Goal: Information Seeking & Learning: Compare options

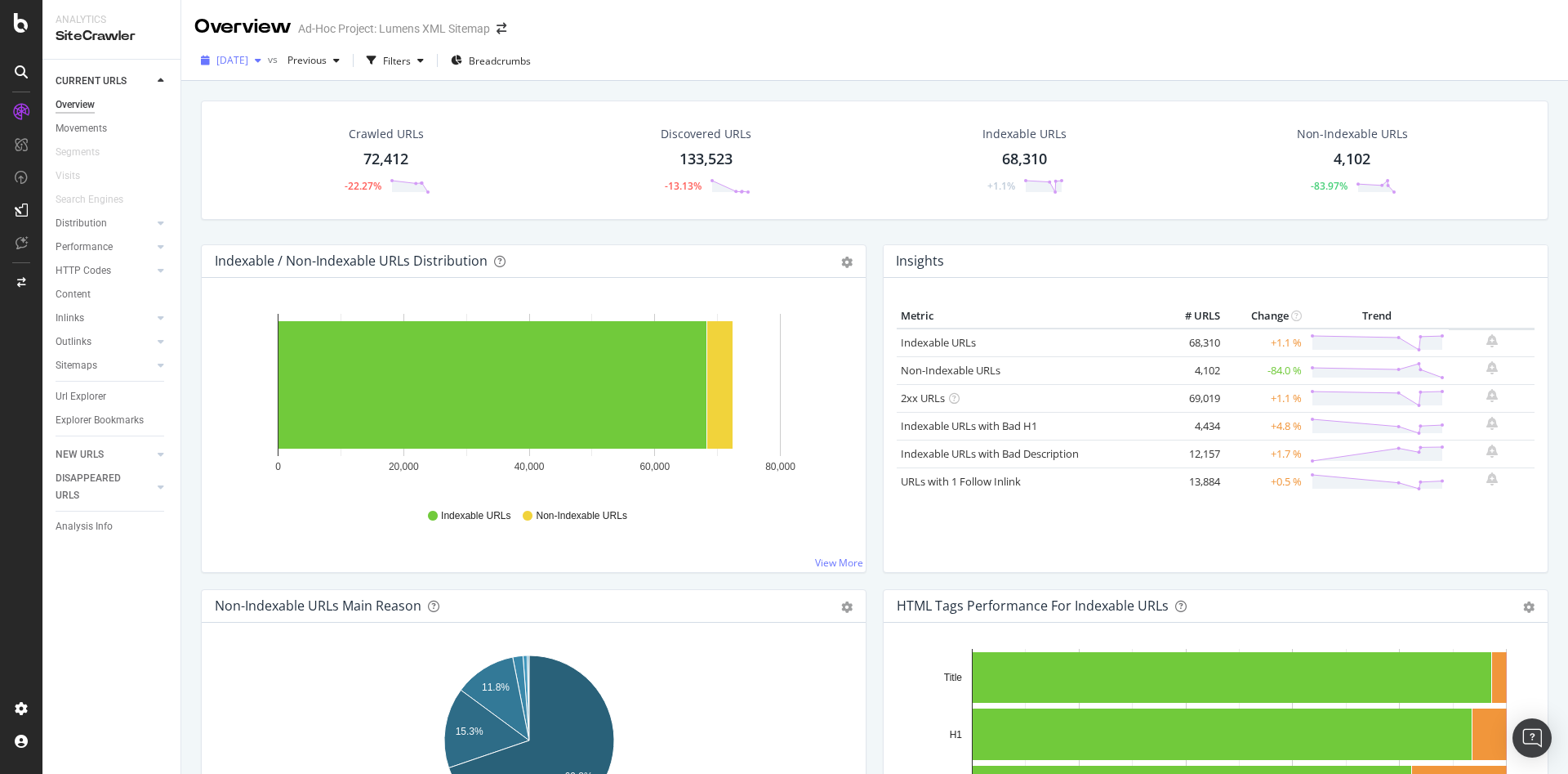
click at [258, 67] on div "[DATE]" at bounding box center [230, 60] width 74 height 25
click at [818, 76] on div "[DATE] vs Previous Filters Breadcrumbs" at bounding box center [875, 63] width 1387 height 33
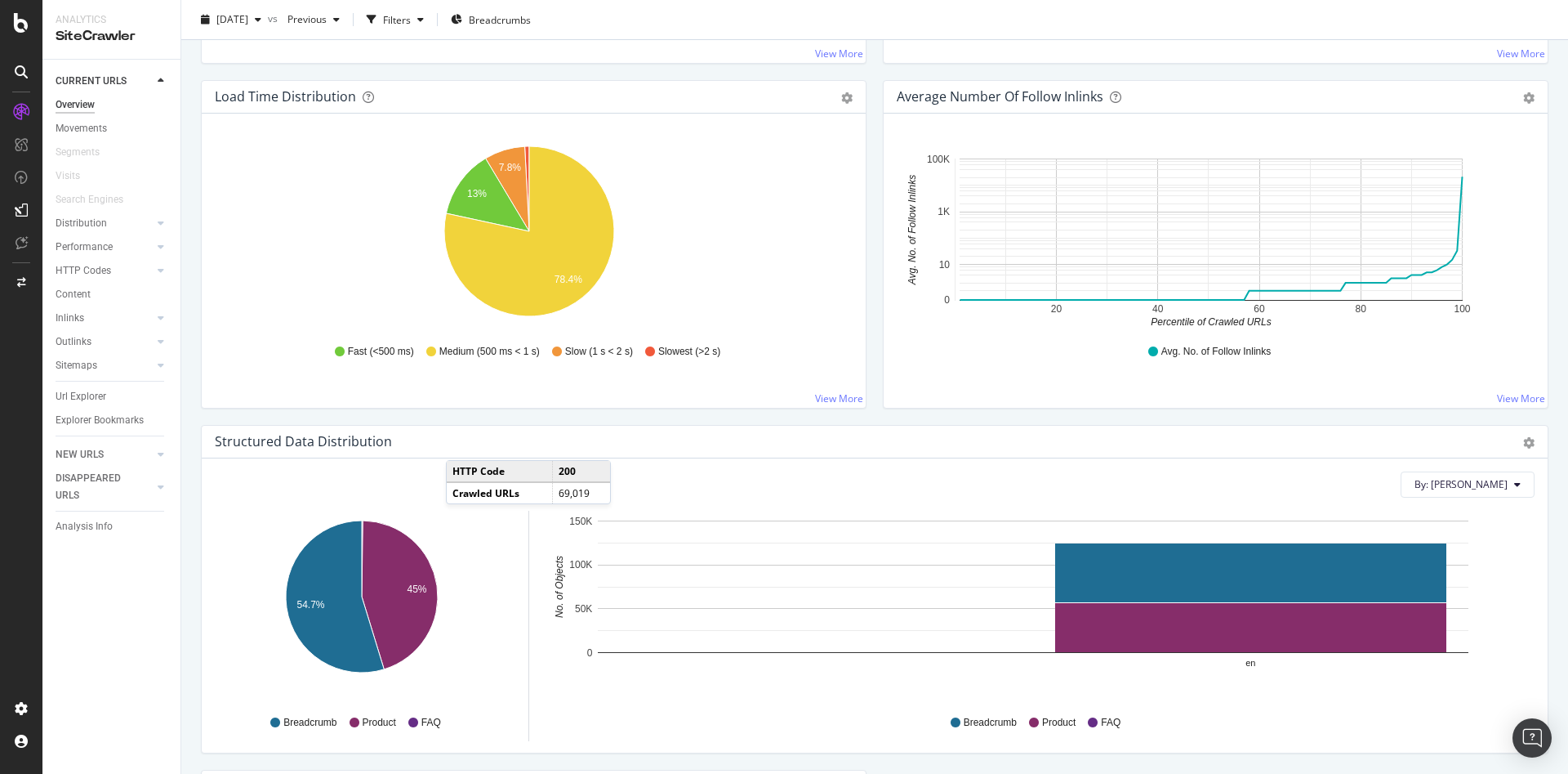
scroll to position [1596, 0]
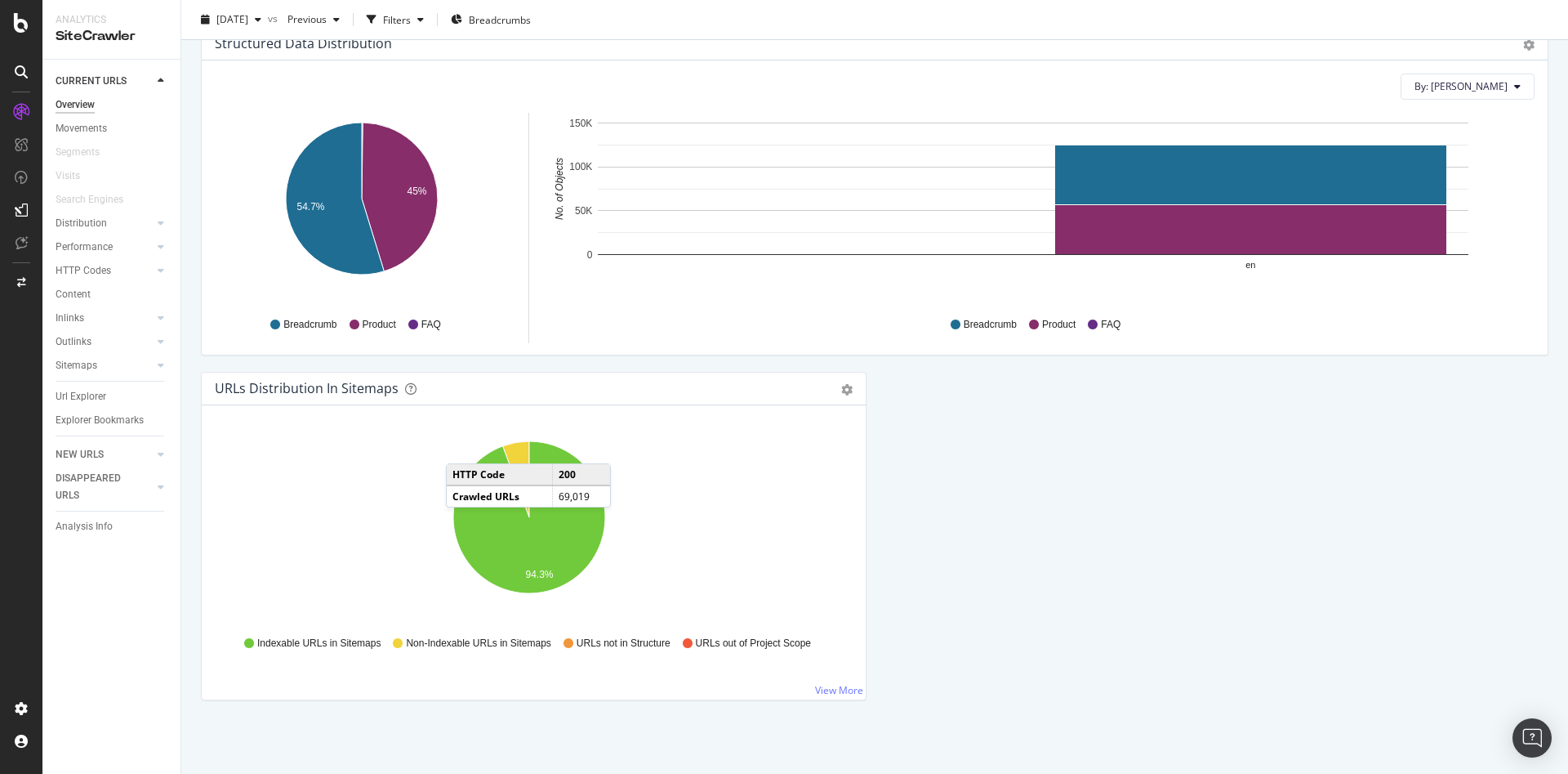
click at [322, 412] on div "Hold CTRL while clicking to filter the report. 94.3% Type of URL URL Count Inde…" at bounding box center [534, 552] width 664 height 294
click at [512, 526] on icon "A chart." at bounding box center [529, 517] width 152 height 152
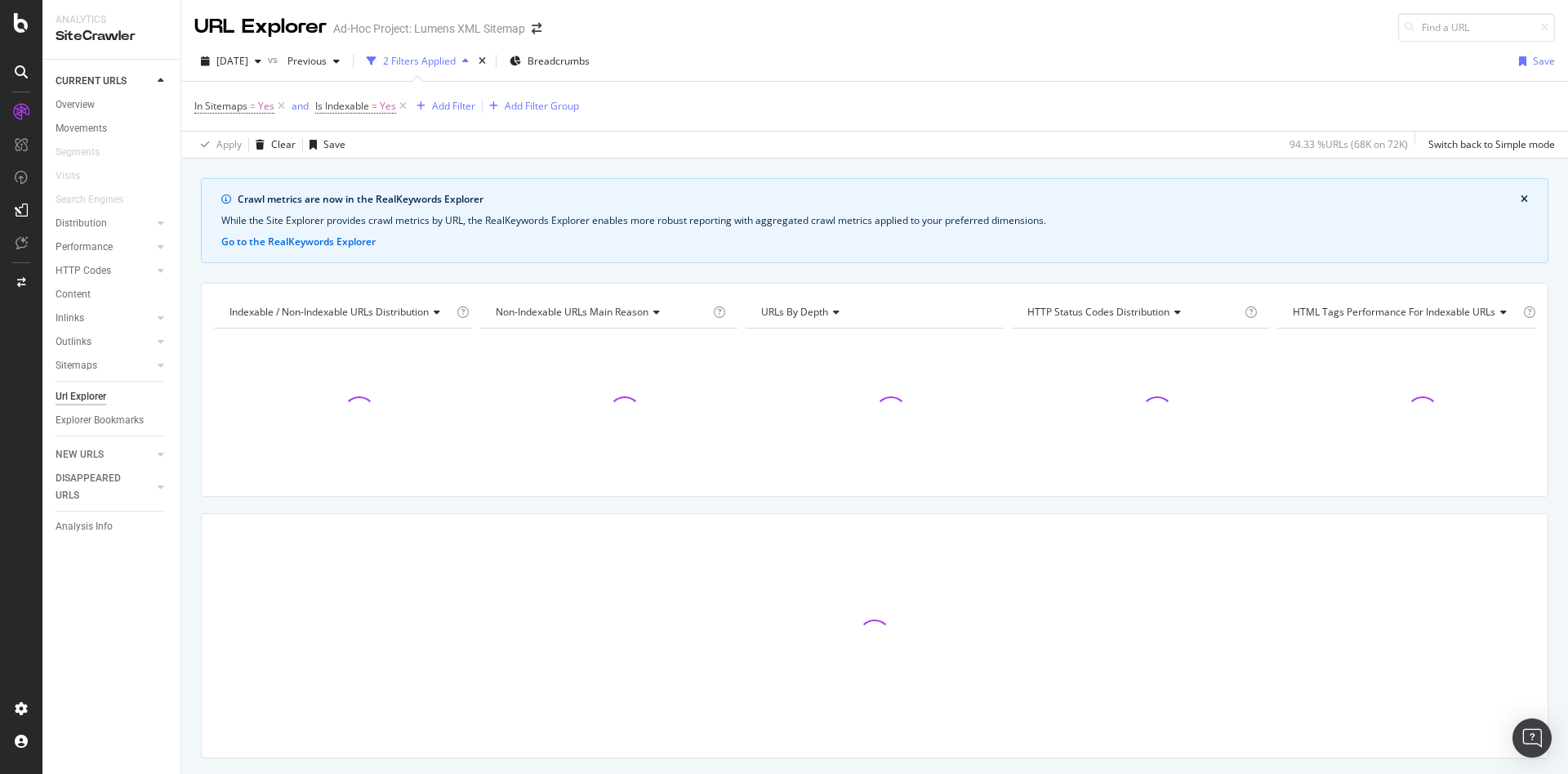
click at [455, 118] on div "In Sitemaps = Yes and Is Indexable = Yes Add Filter Add Filter Group" at bounding box center [874, 106] width 1361 height 49
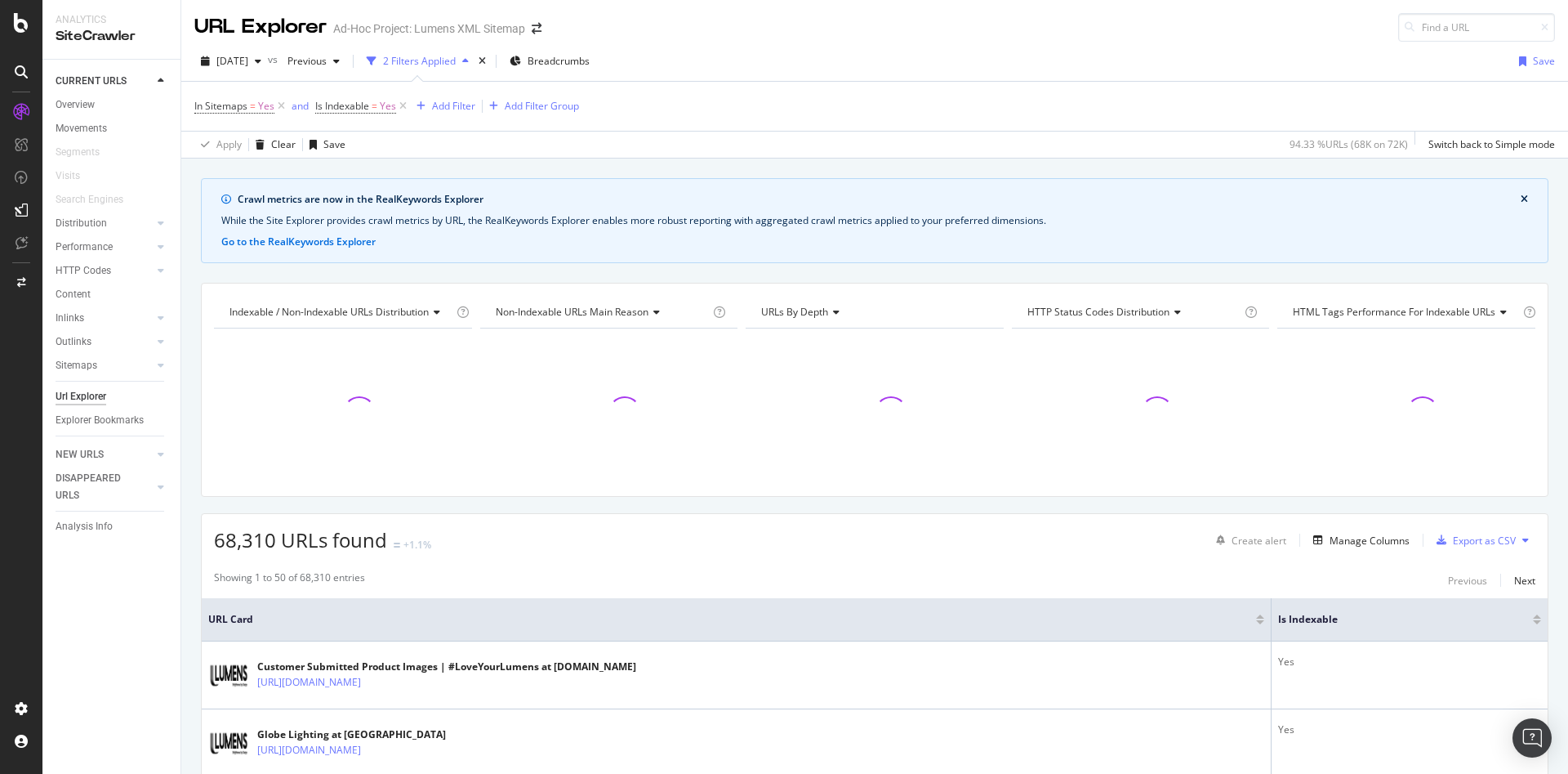
click at [453, 116] on div "In Sitemaps = Yes and Is Indexable = Yes Add Filter Add Filter Group" at bounding box center [386, 107] width 385 height 23
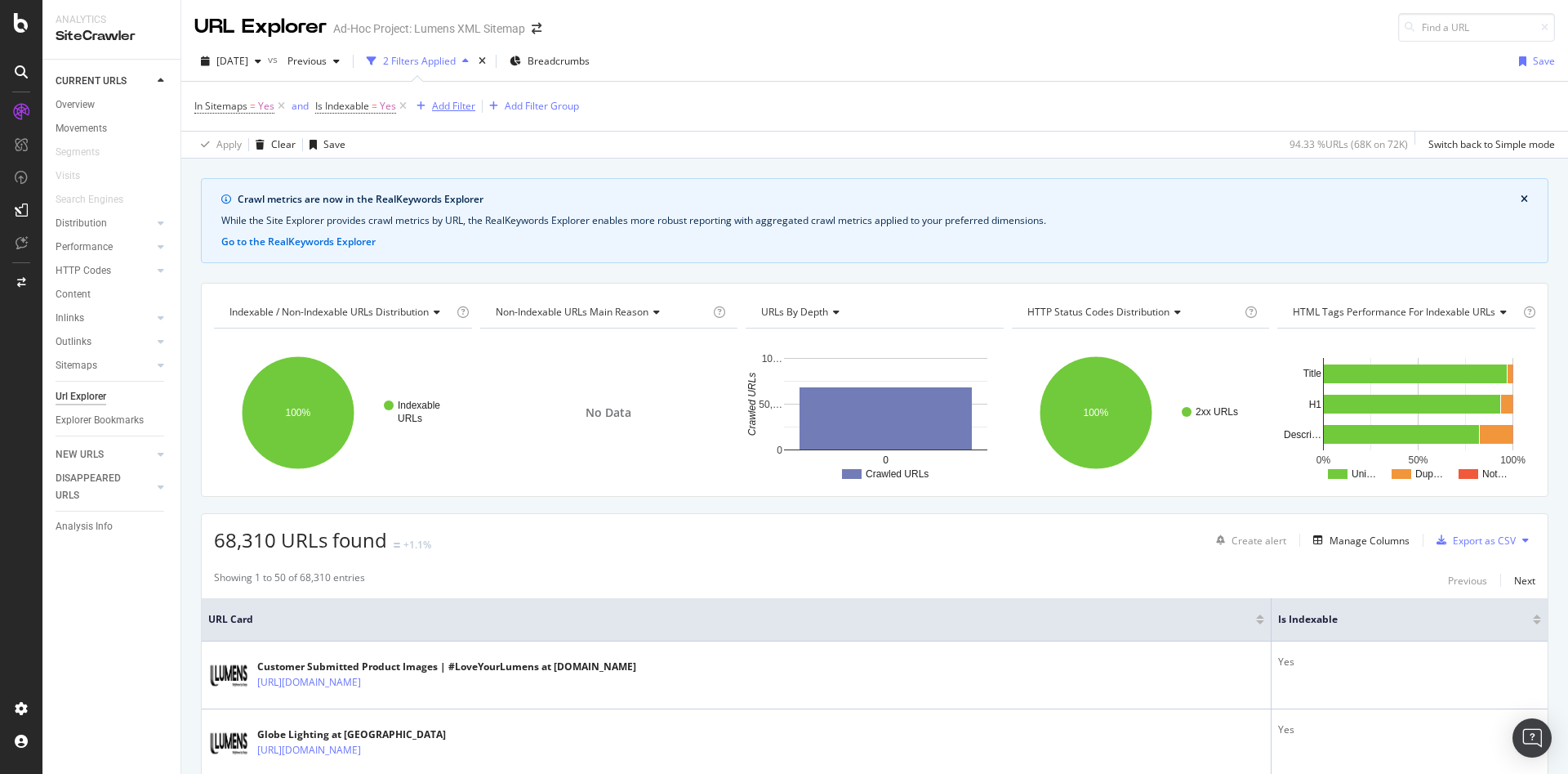
click at [449, 112] on div "Add Filter" at bounding box center [453, 106] width 43 height 13
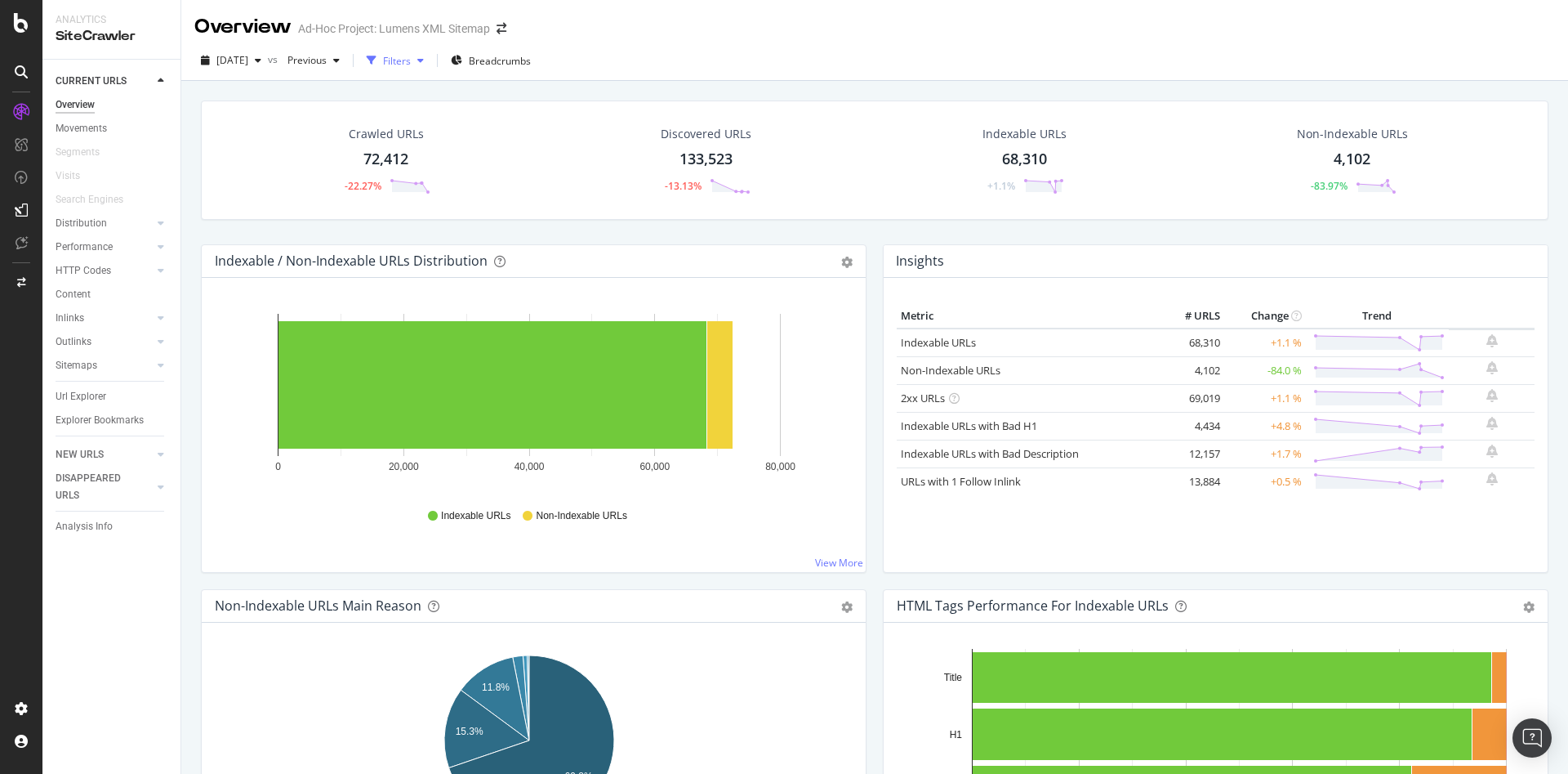
click at [430, 69] on div "Filters" at bounding box center [395, 60] width 70 height 25
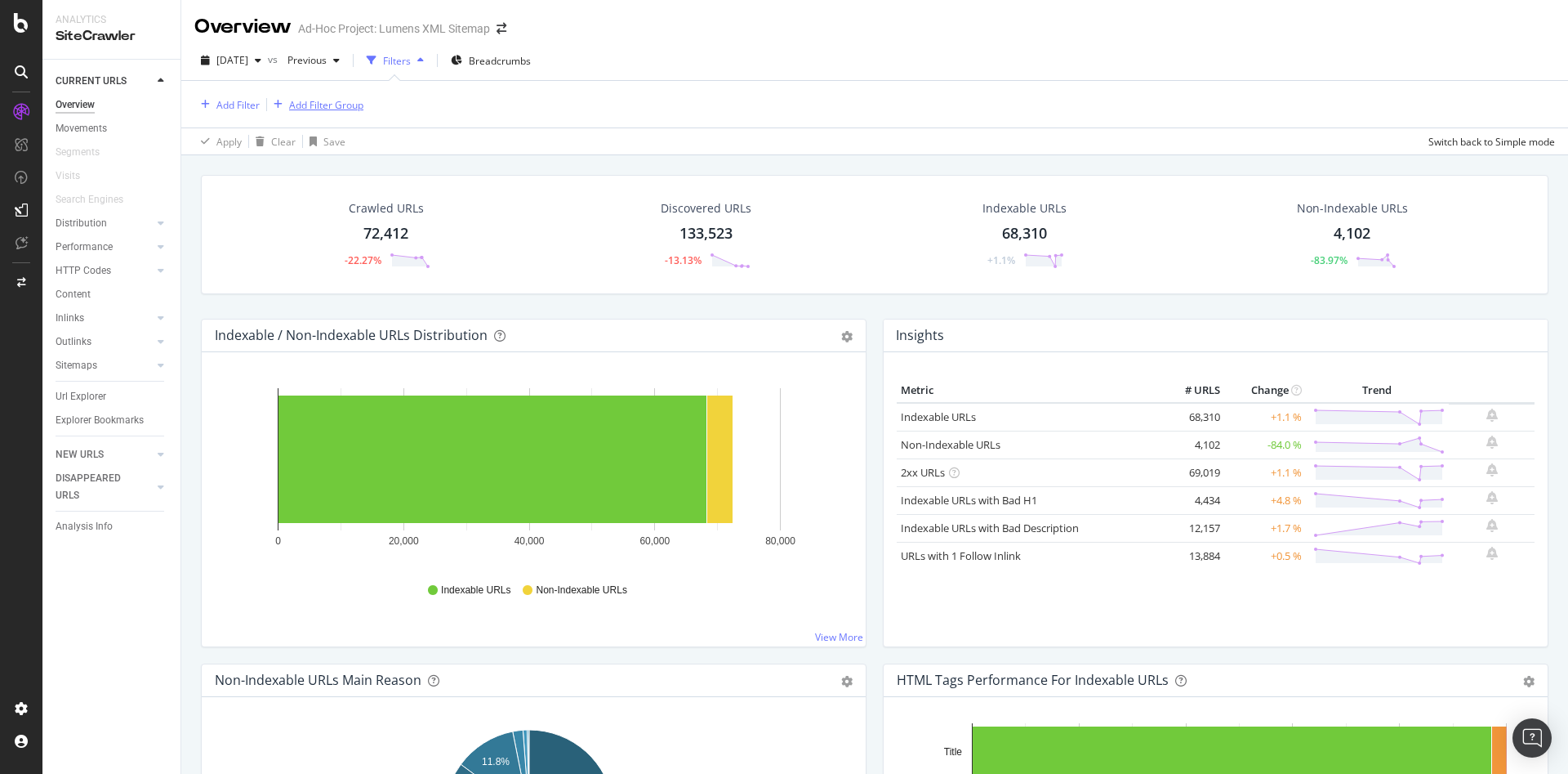
click at [293, 110] on div "Add Filter Group" at bounding box center [326, 105] width 74 height 13
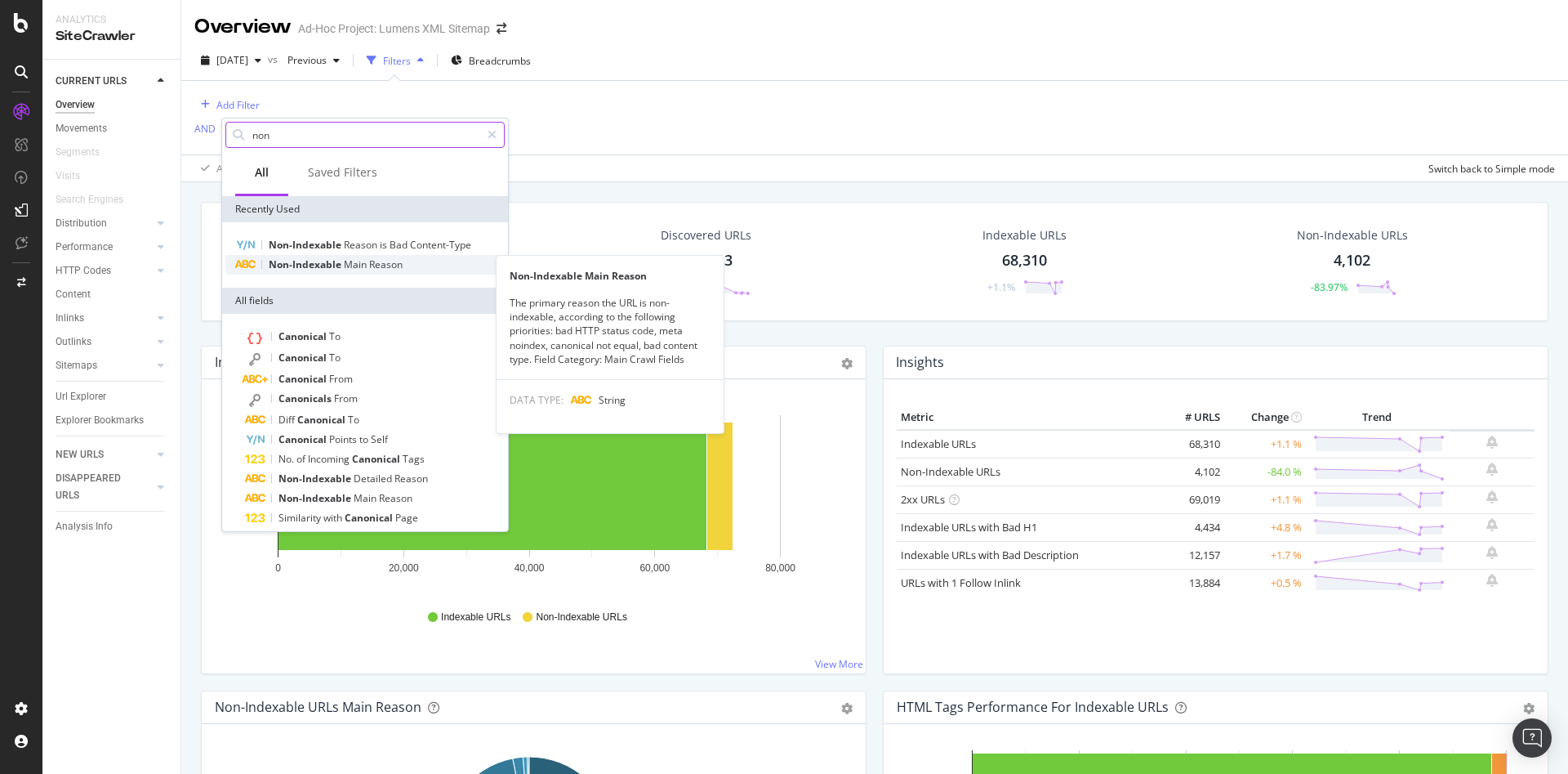
type input "non"
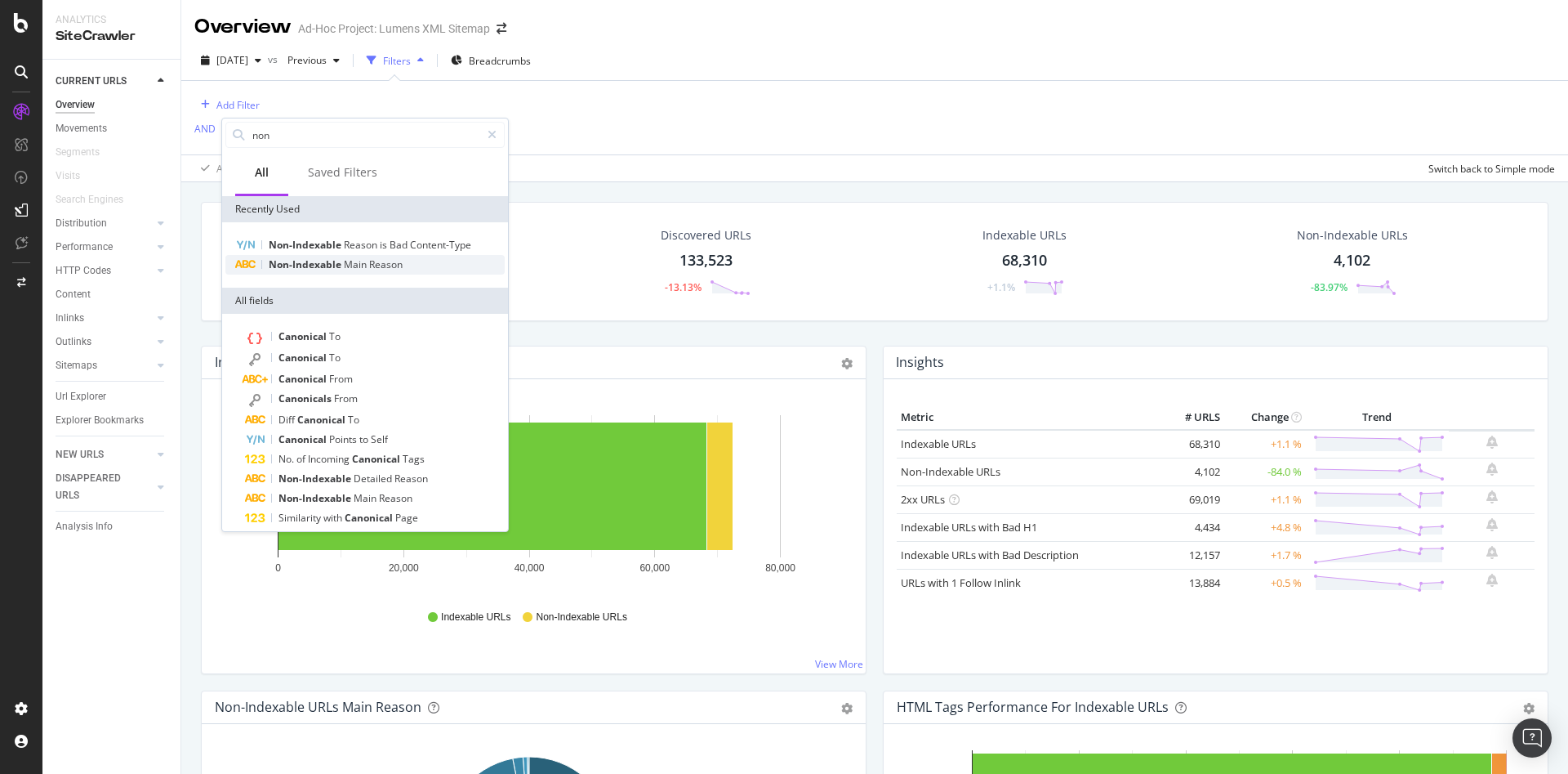
click at [381, 271] on div "Non-Indexable Main Reason" at bounding box center [365, 264] width 279 height 19
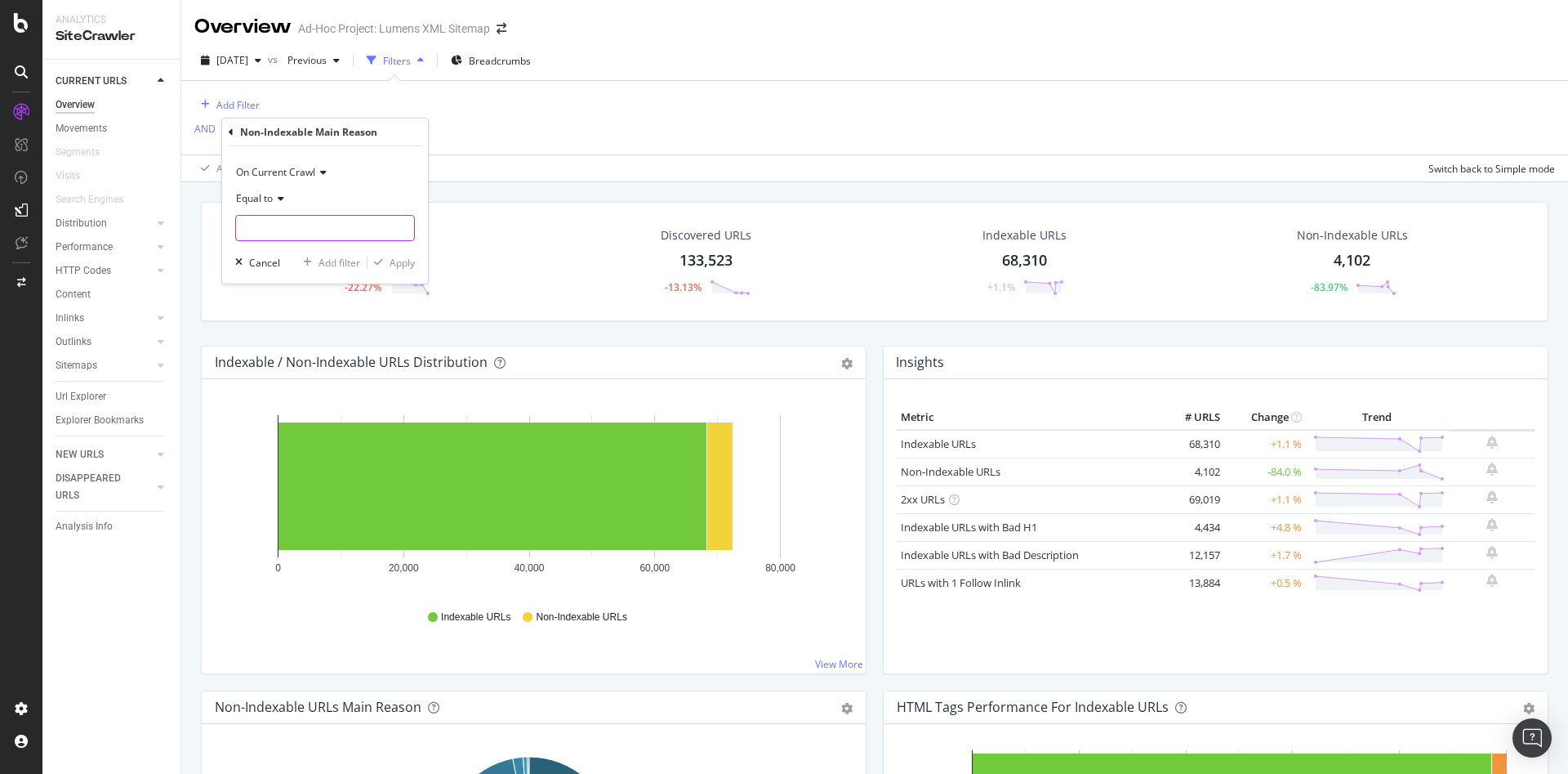
click at [309, 230] on input "text" at bounding box center [325, 228] width 178 height 26
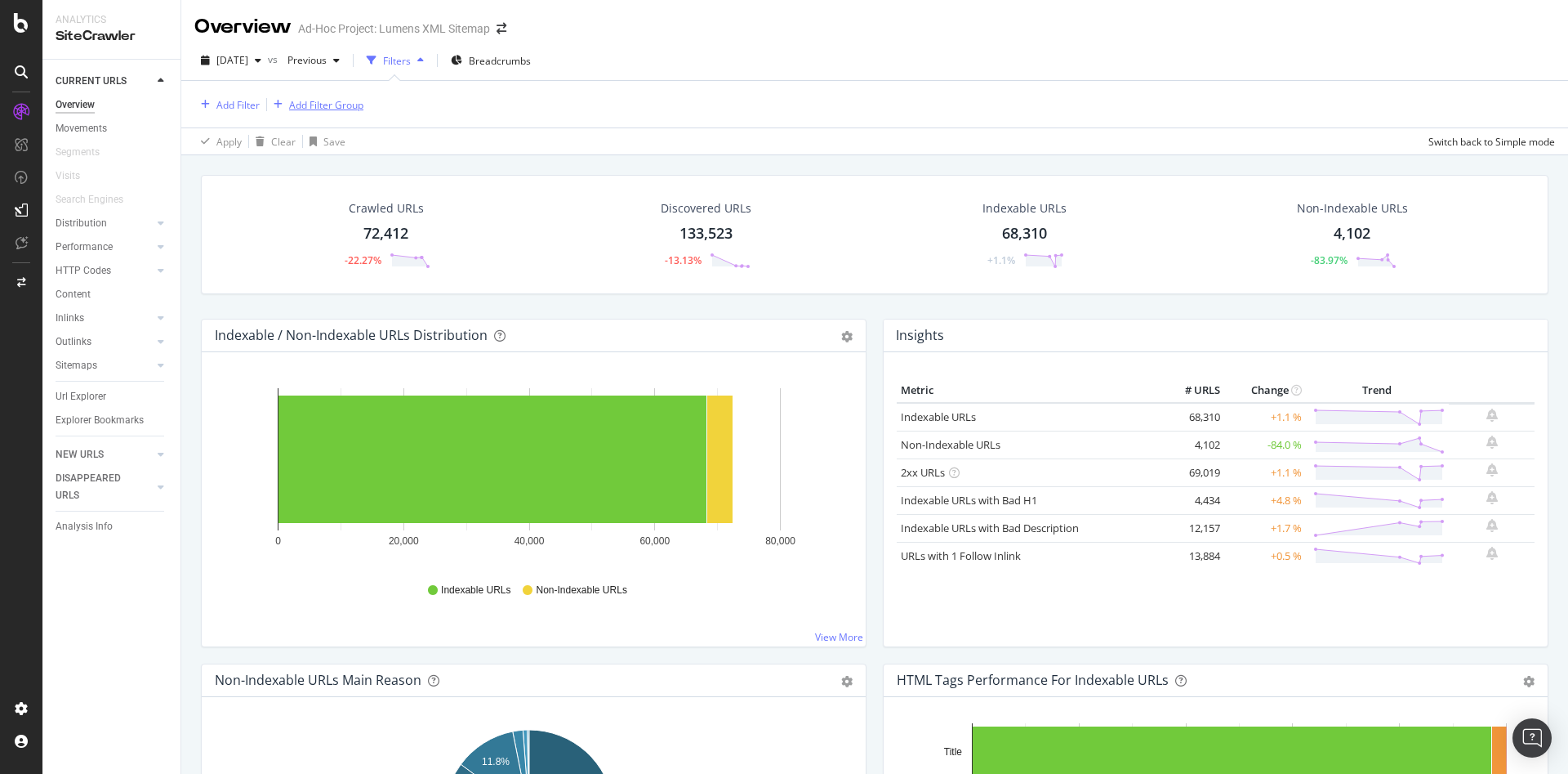
click at [311, 109] on div "Add Filter Group" at bounding box center [326, 105] width 74 height 13
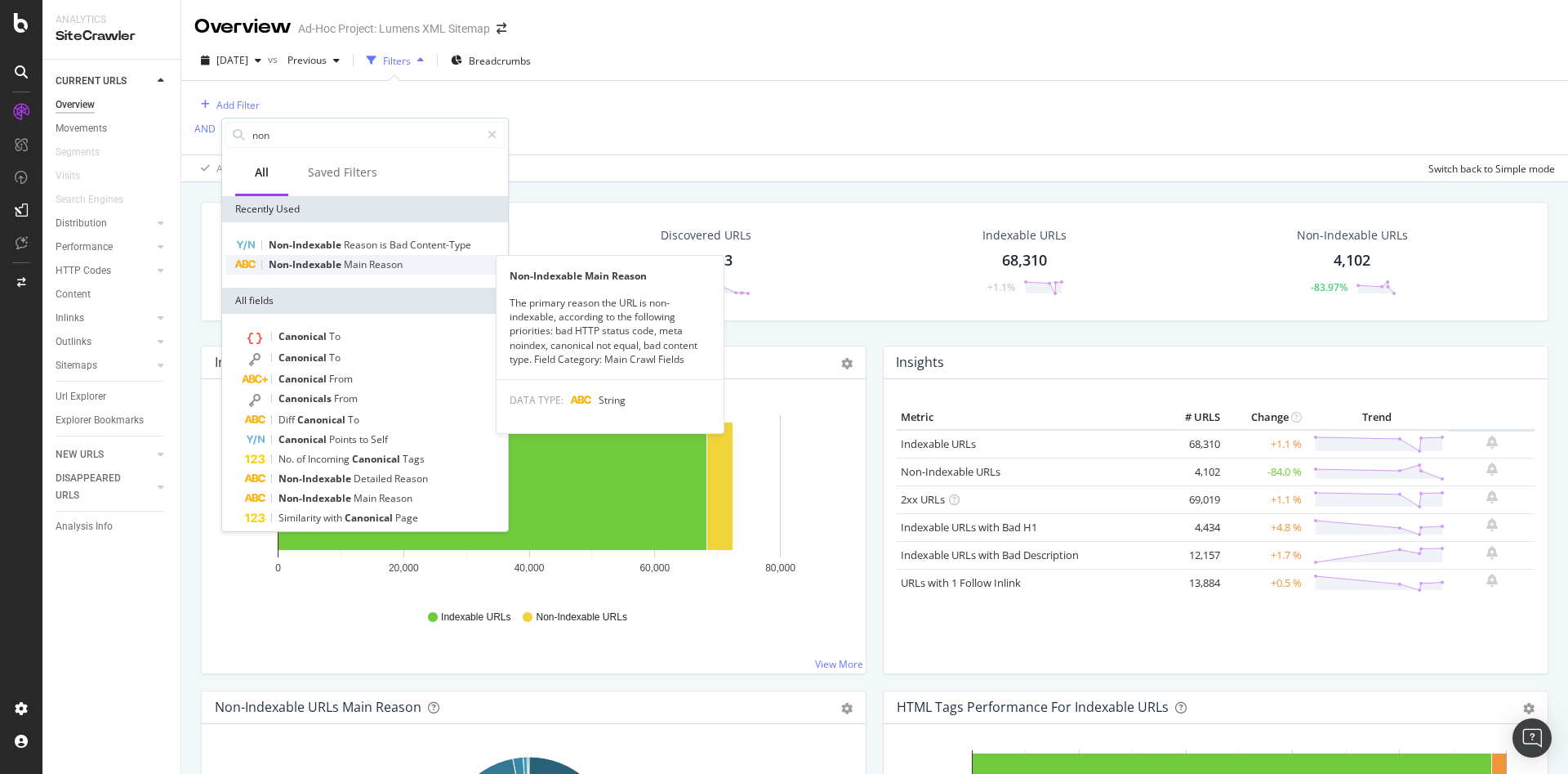
click at [326, 259] on span "Non-Indexable" at bounding box center [306, 264] width 75 height 13
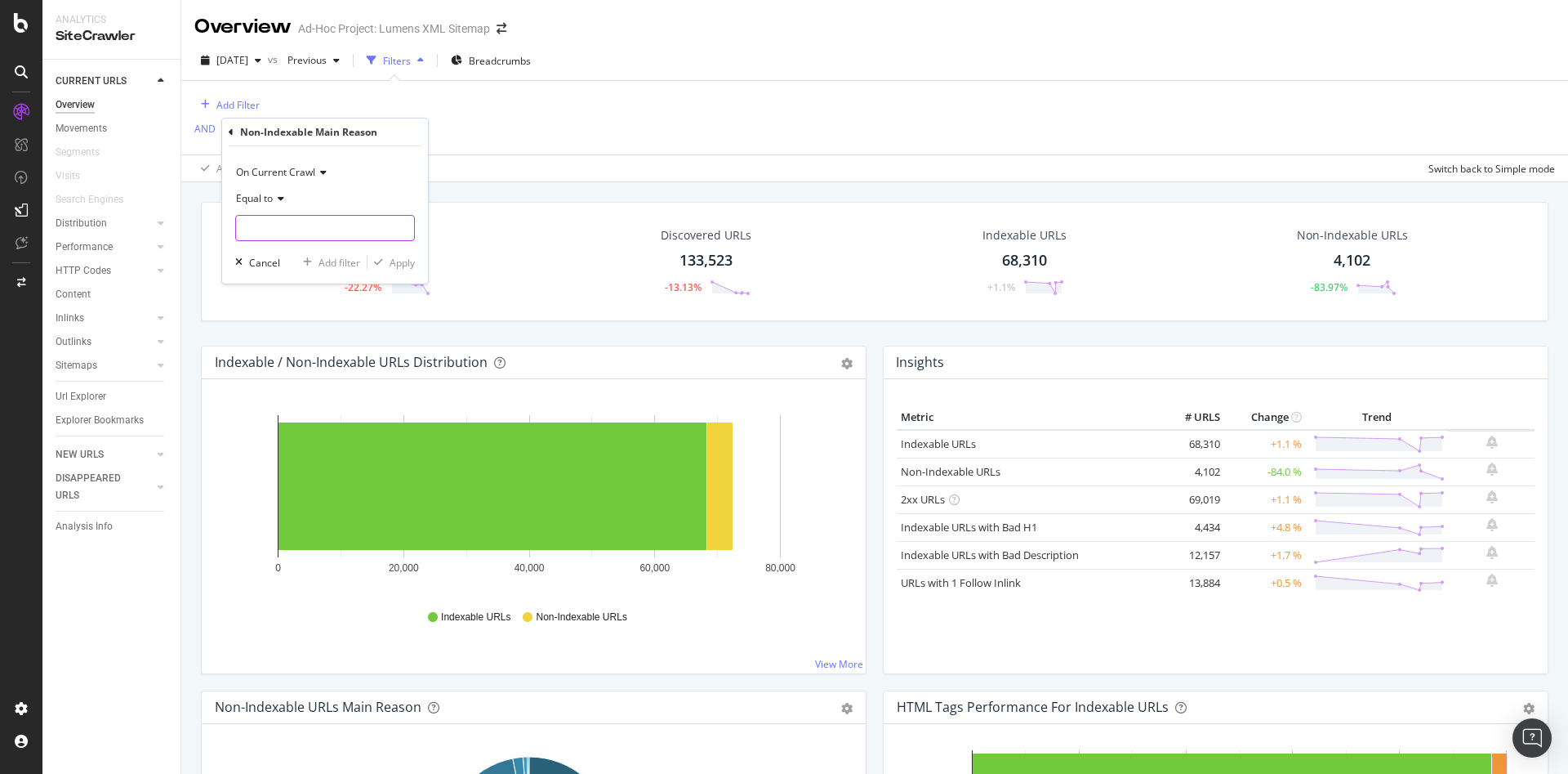
click at [317, 231] on input "text" at bounding box center [325, 228] width 178 height 26
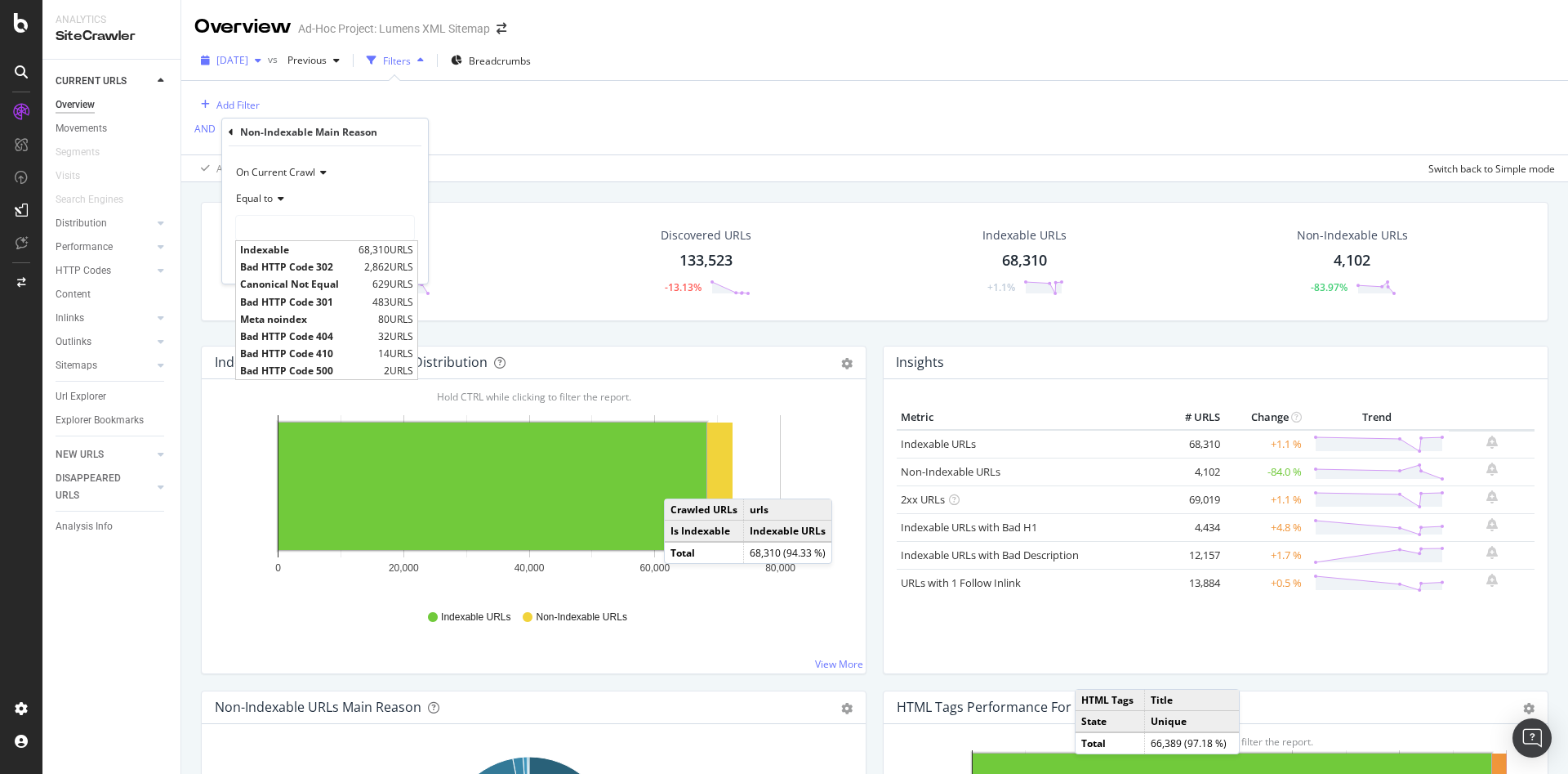
click at [268, 63] on div "button" at bounding box center [258, 60] width 19 height 10
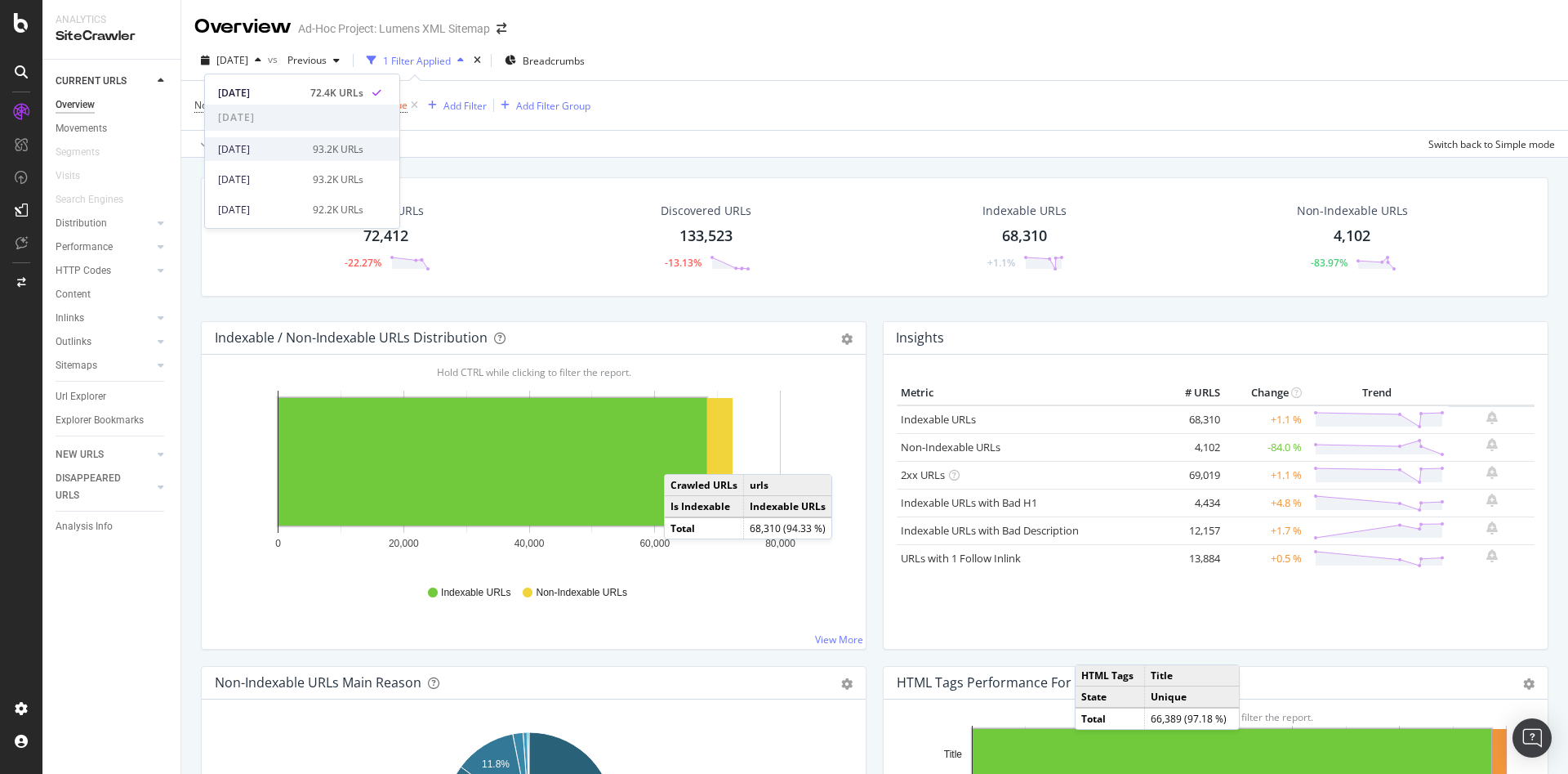
click at [319, 151] on div "93.2K URLs" at bounding box center [338, 149] width 51 height 14
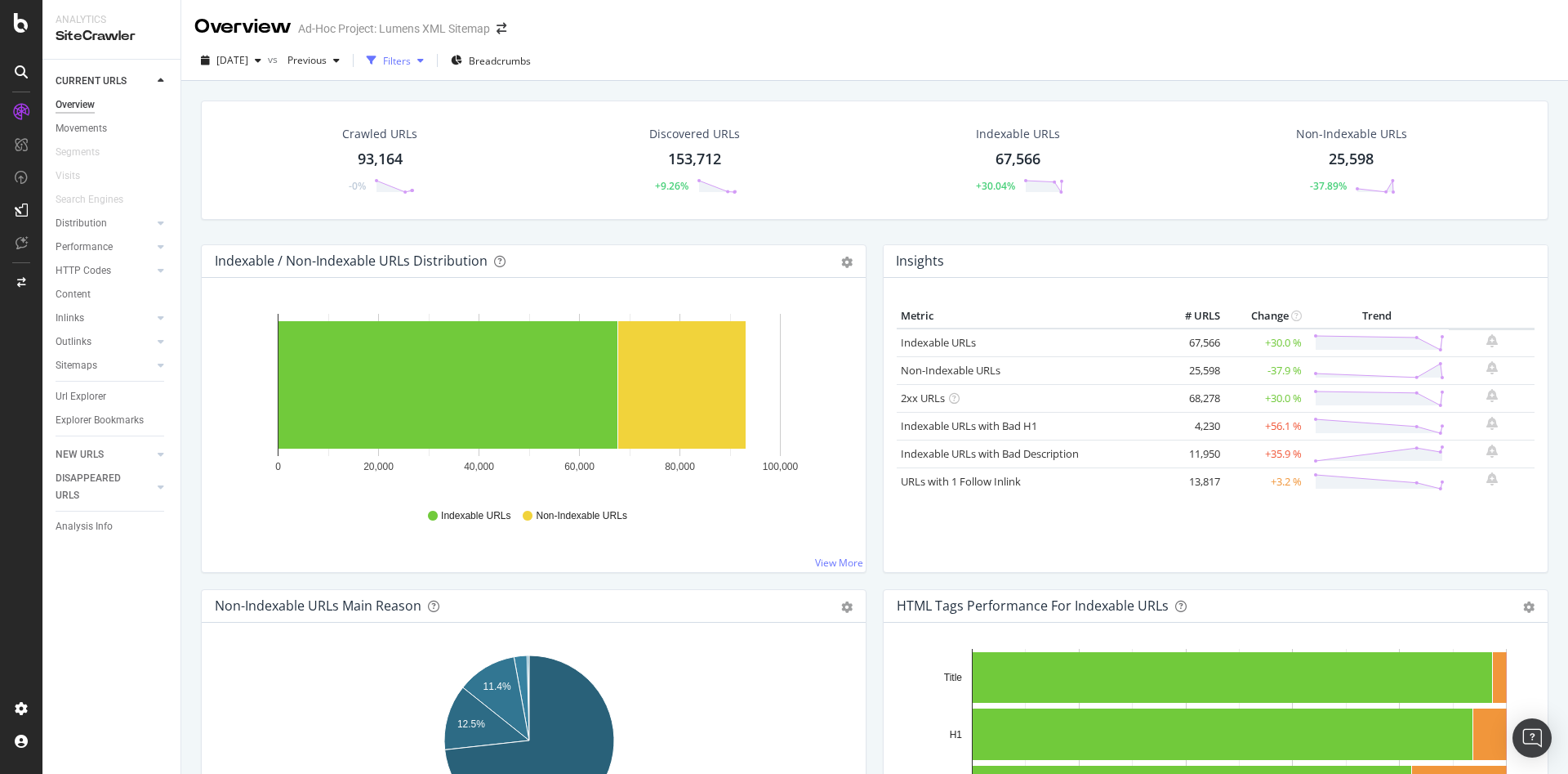
click at [411, 64] on div "Filters" at bounding box center [397, 60] width 28 height 13
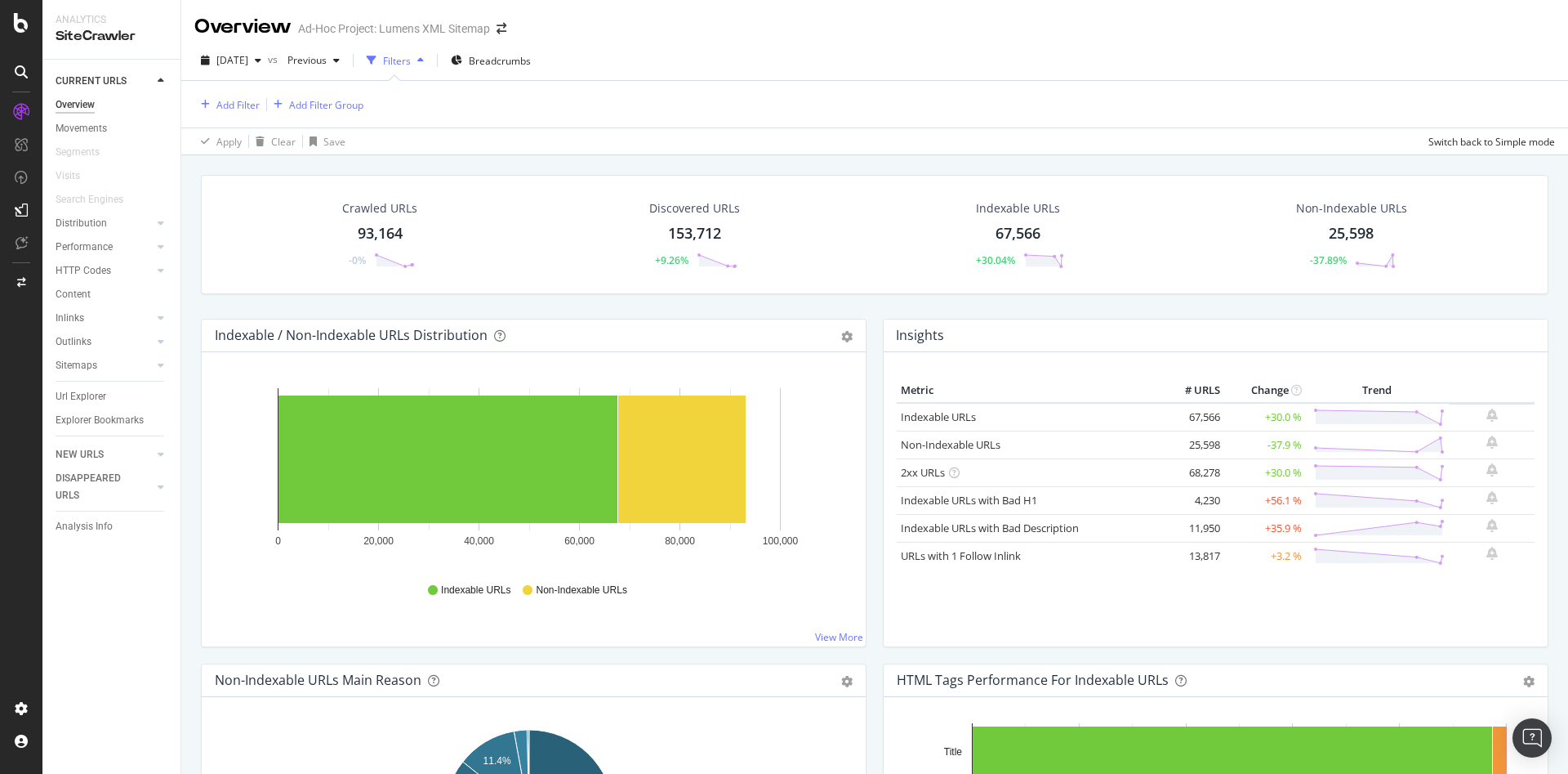
click at [302, 117] on div "Add Filter Add Filter Group" at bounding box center [874, 104] width 1361 height 46
click at [304, 109] on div "Add Filter Group" at bounding box center [326, 105] width 74 height 13
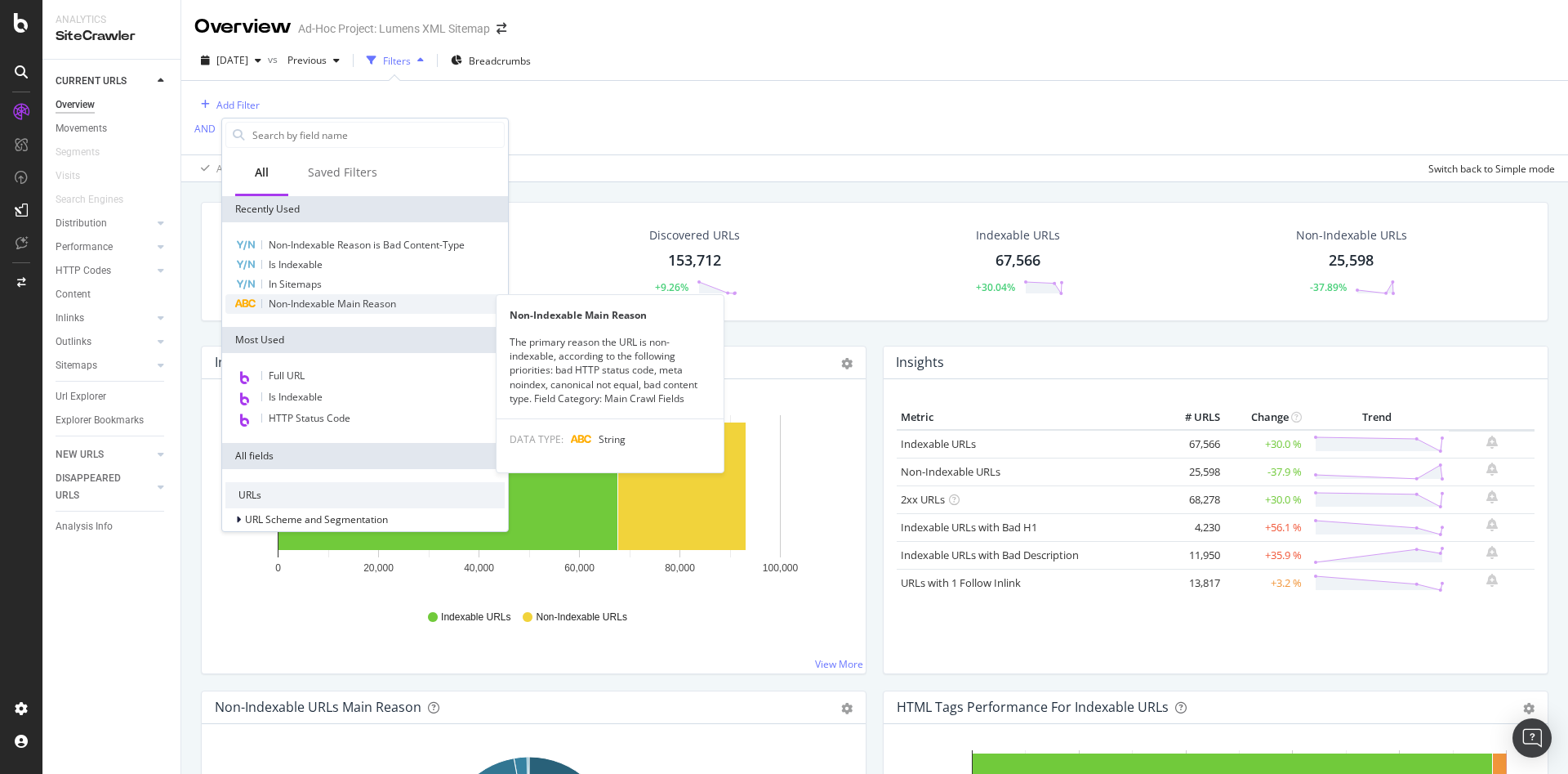
click at [361, 300] on span "Non-Indexable Main Reason" at bounding box center [332, 303] width 128 height 13
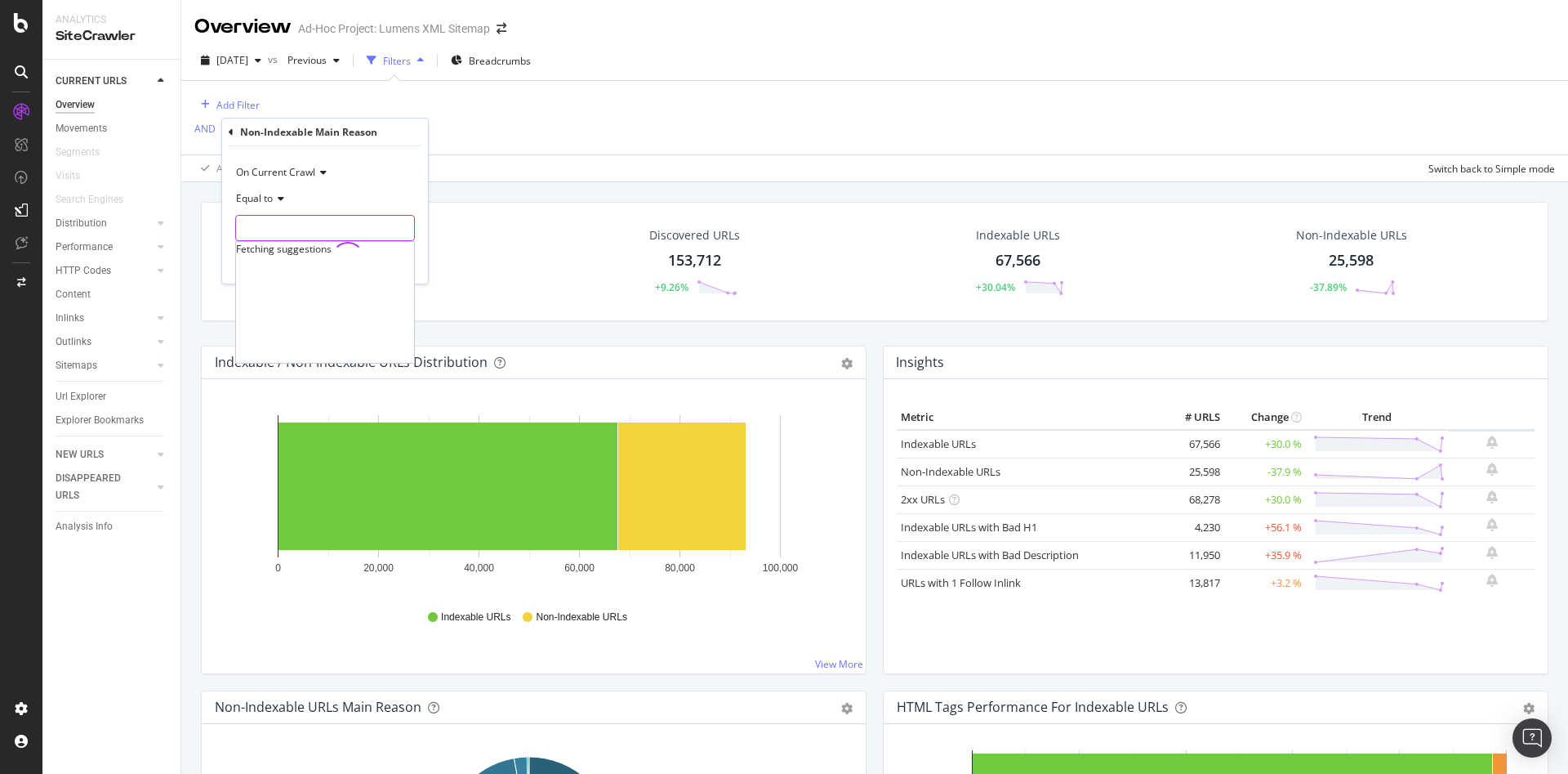
click at [333, 219] on input "text" at bounding box center [325, 228] width 178 height 26
click at [299, 219] on input "text" at bounding box center [325, 228] width 178 height 26
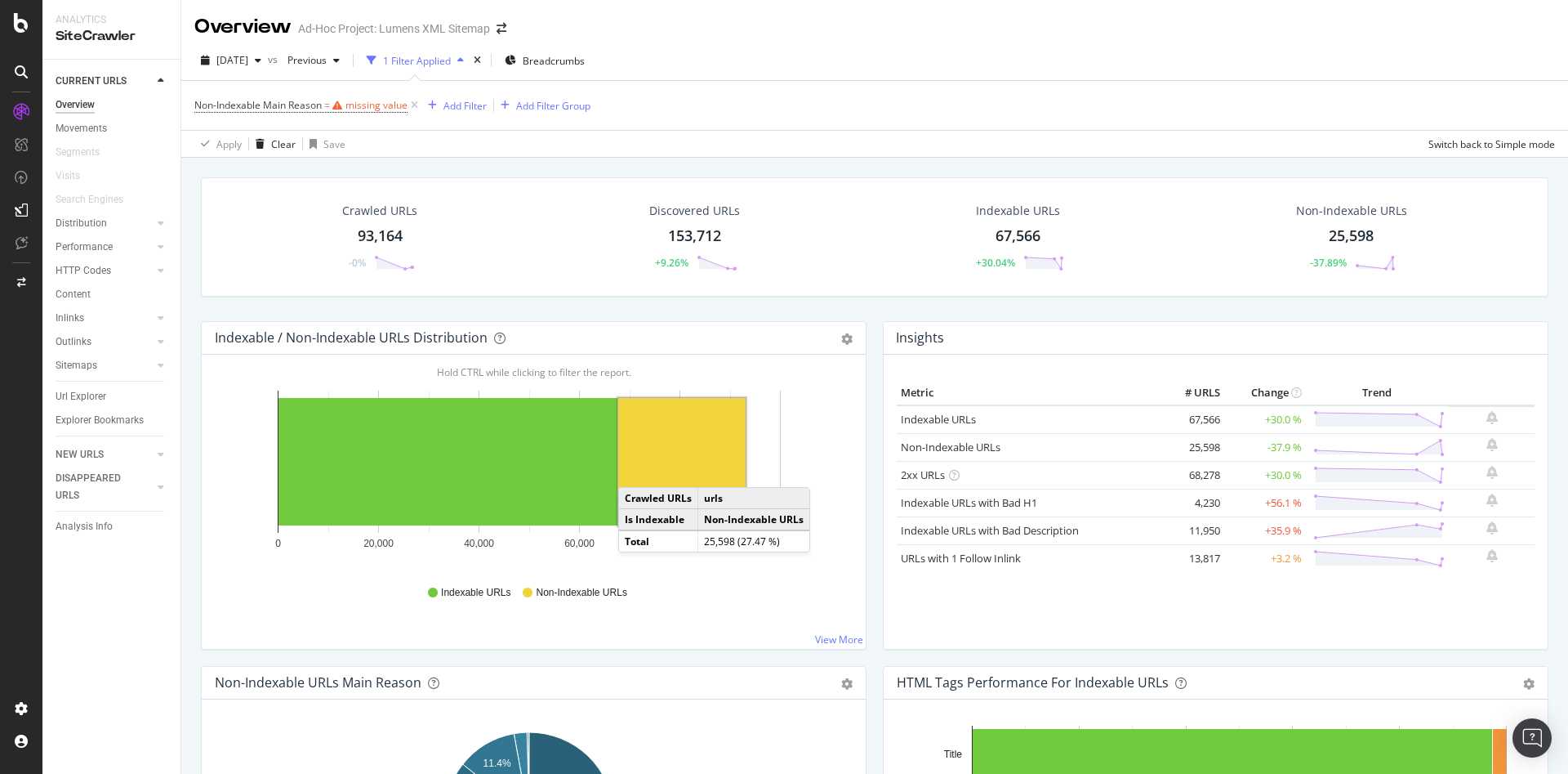
click at [265, 75] on div "[DATE] vs Previous 1 Filter Applied Breadcrumbs" at bounding box center [875, 63] width 1387 height 33
click at [267, 71] on div "[DATE]" at bounding box center [230, 60] width 74 height 25
click at [268, 91] on div "[DATE]" at bounding box center [260, 92] width 84 height 14
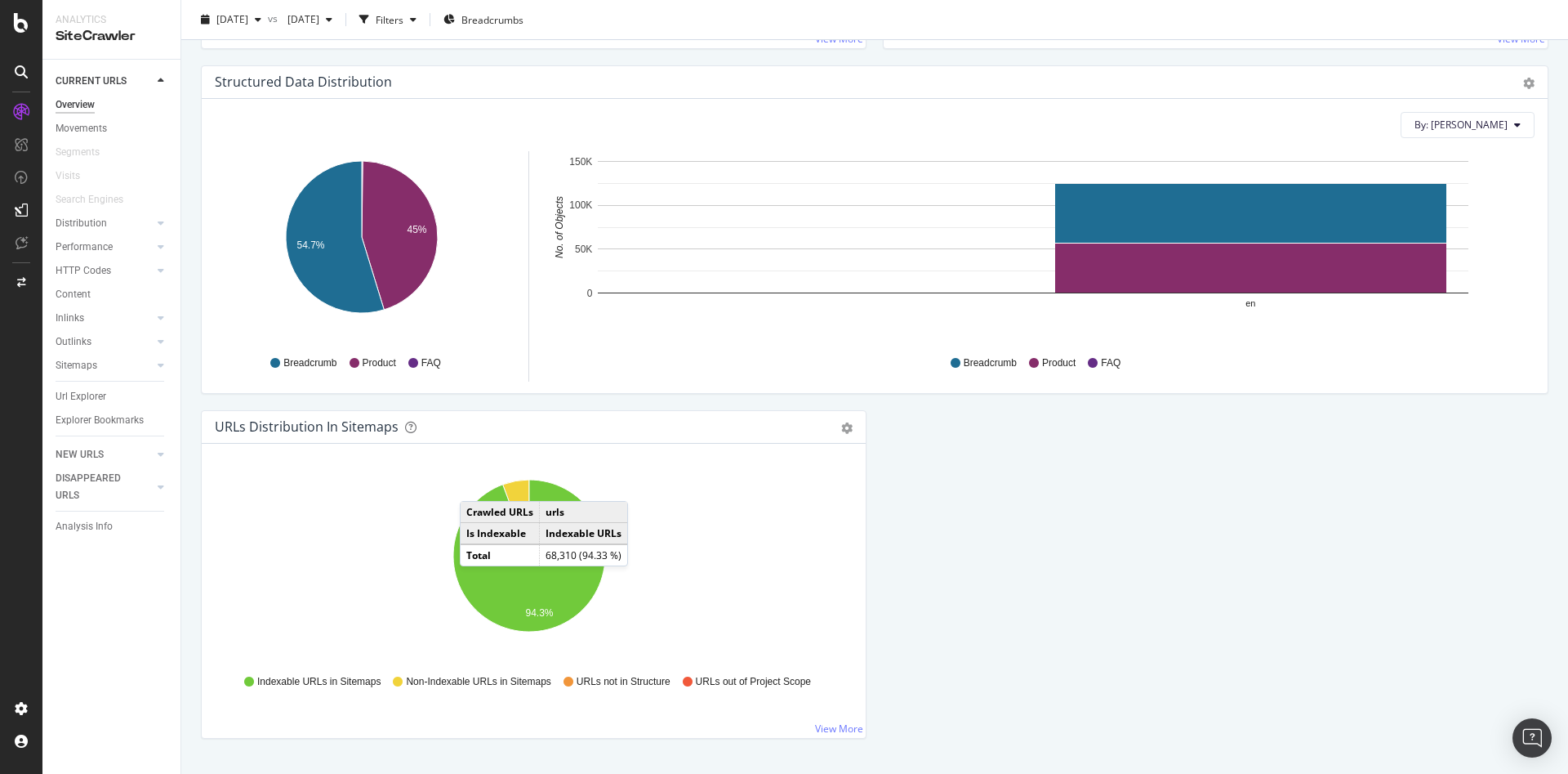
scroll to position [1599, 0]
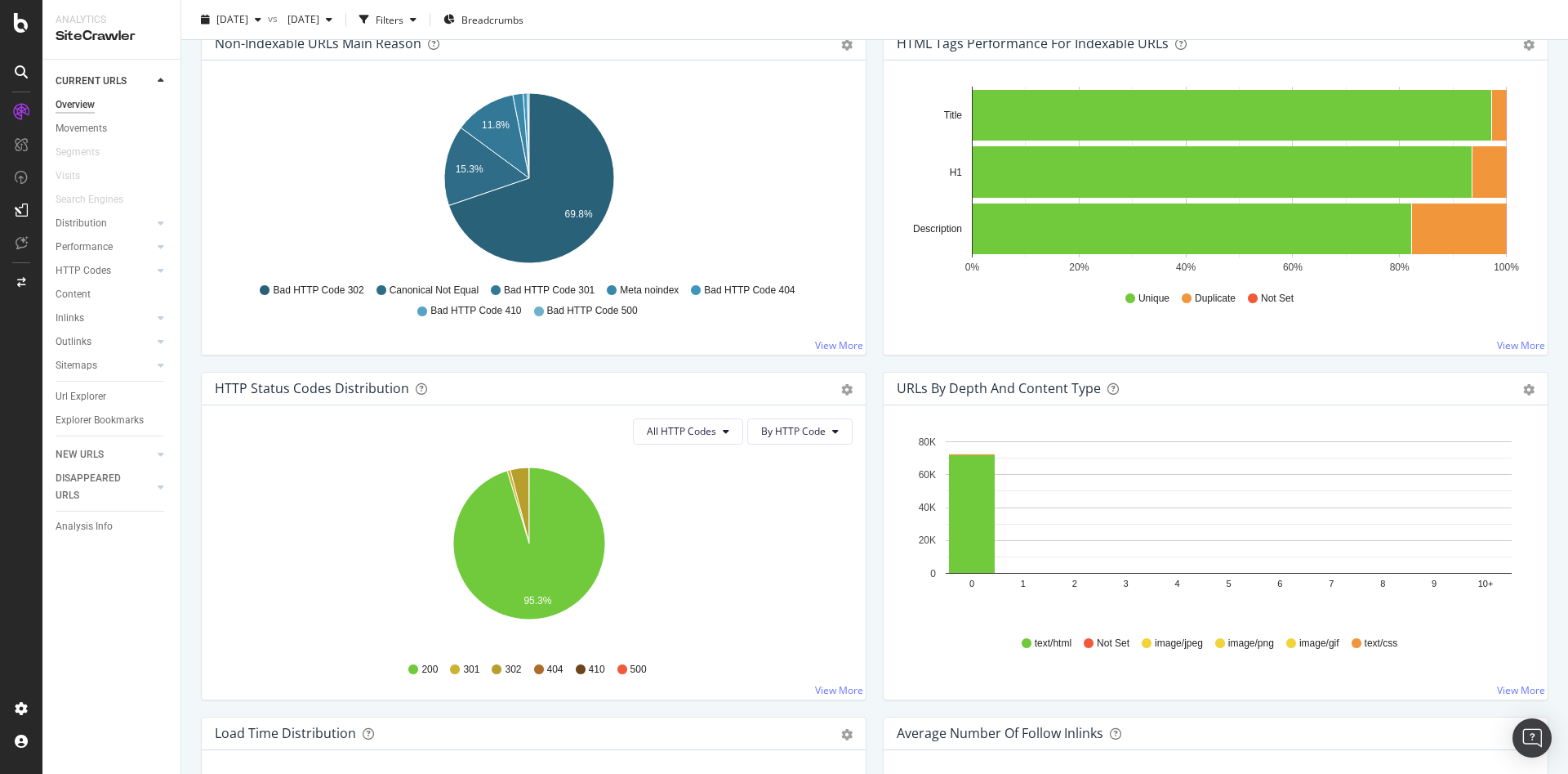
scroll to position [0, 0]
